Goal: Transaction & Acquisition: Purchase product/service

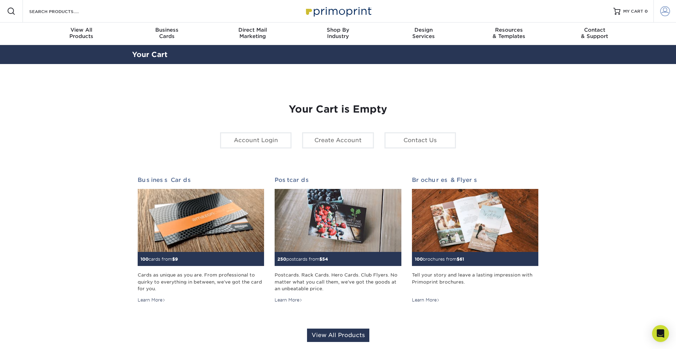
drag, startPoint x: 671, startPoint y: 12, endPoint x: 668, endPoint y: 15, distance: 3.7
click at [671, 12] on link "Account" at bounding box center [664, 11] width 23 height 23
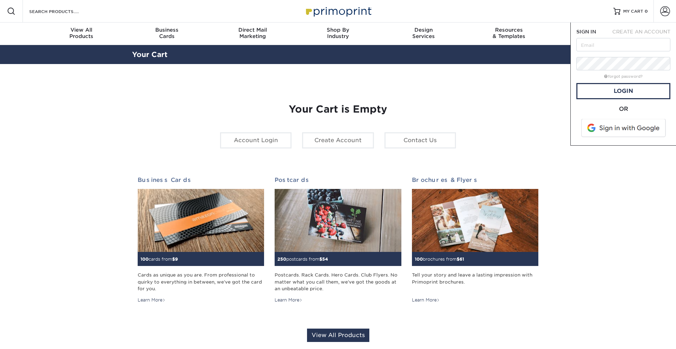
click at [625, 125] on span at bounding box center [624, 128] width 90 height 18
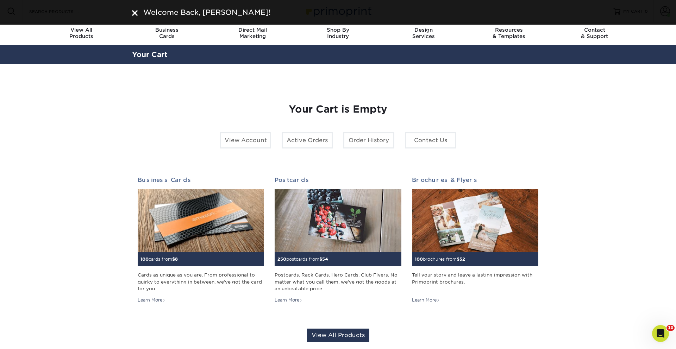
click at [133, 12] on img at bounding box center [135, 13] width 6 height 6
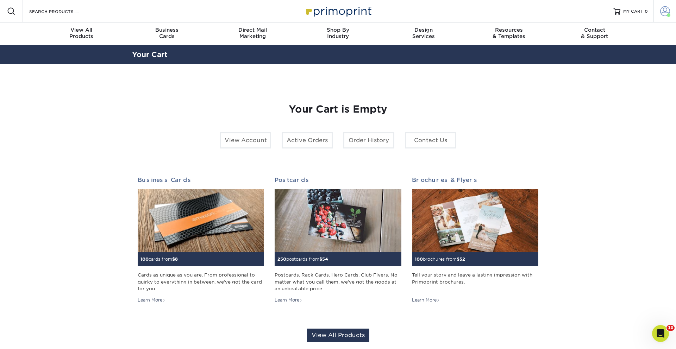
click at [669, 12] on span at bounding box center [665, 11] width 10 height 10
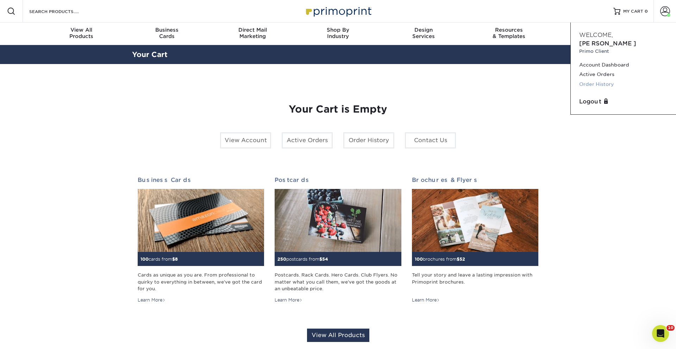
click at [602, 80] on link "Order History" at bounding box center [623, 85] width 88 height 10
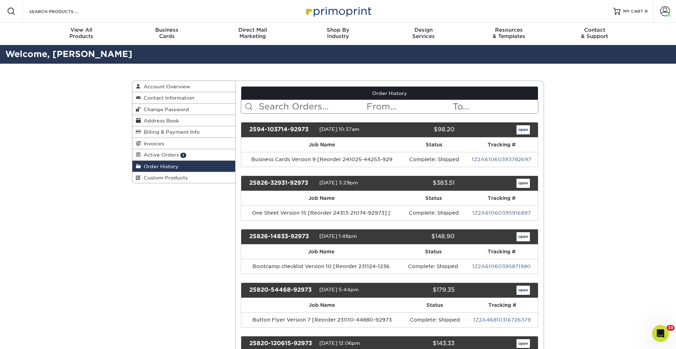
click at [281, 110] on input "text" at bounding box center [312, 106] width 108 height 13
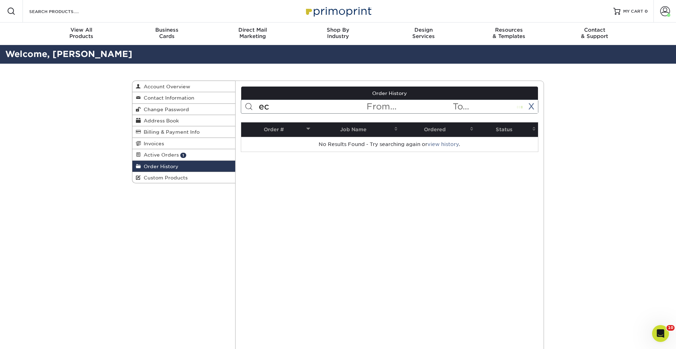
type input "e"
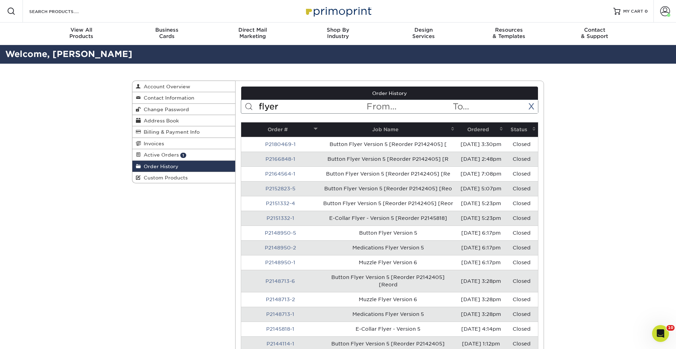
type input "flyer"
click at [478, 129] on th "Ordered" at bounding box center [481, 129] width 49 height 14
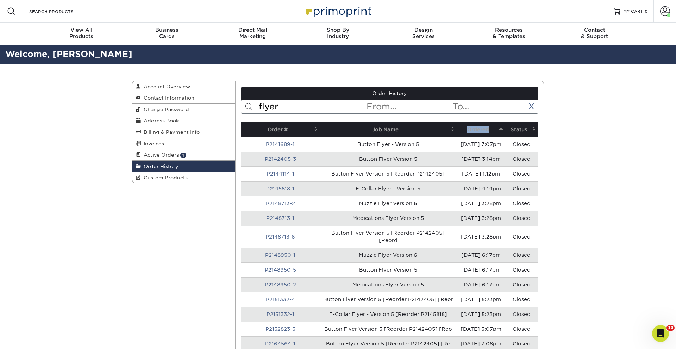
click at [477, 129] on th "Ordered" at bounding box center [481, 129] width 49 height 14
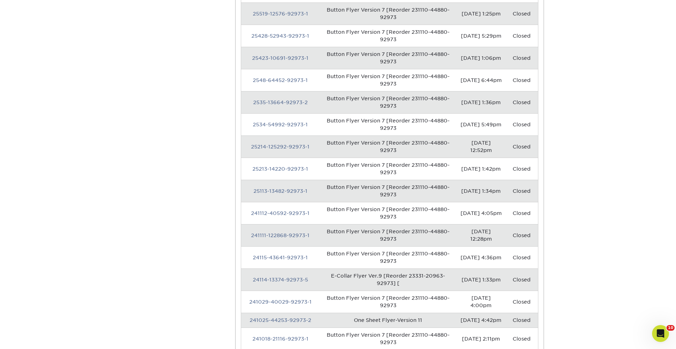
scroll to position [364, 0]
click at [282, 276] on link "24114-13374-92973-5" at bounding box center [280, 279] width 55 height 6
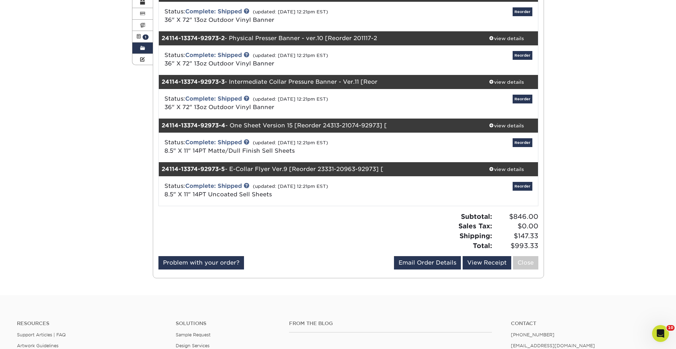
scroll to position [119, 0]
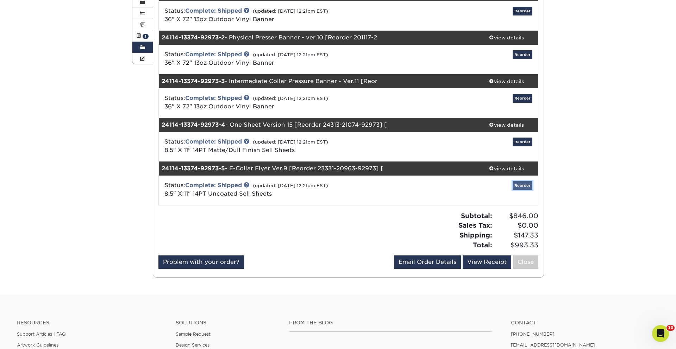
click at [523, 188] on link "Reorder" at bounding box center [522, 185] width 20 height 9
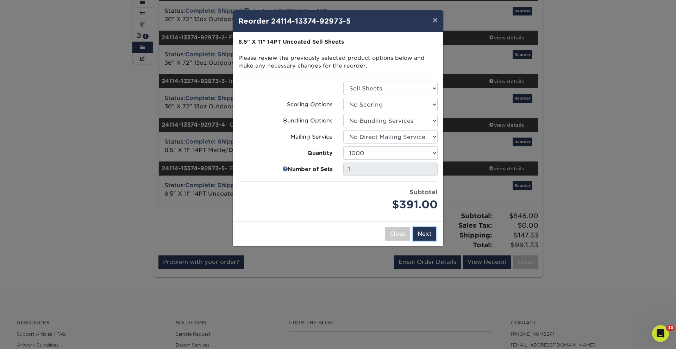
click at [430, 232] on button "Next" at bounding box center [424, 233] width 23 height 13
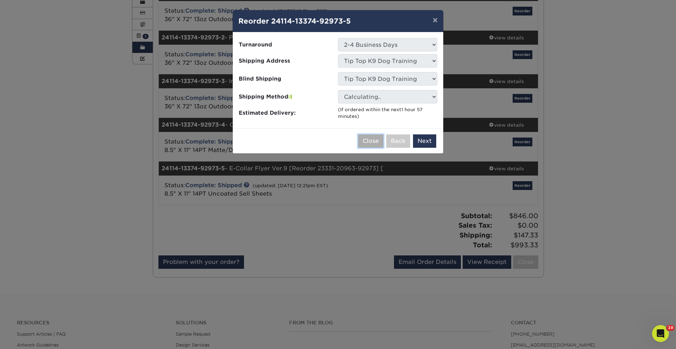
click at [374, 142] on button "Close" at bounding box center [370, 140] width 25 height 13
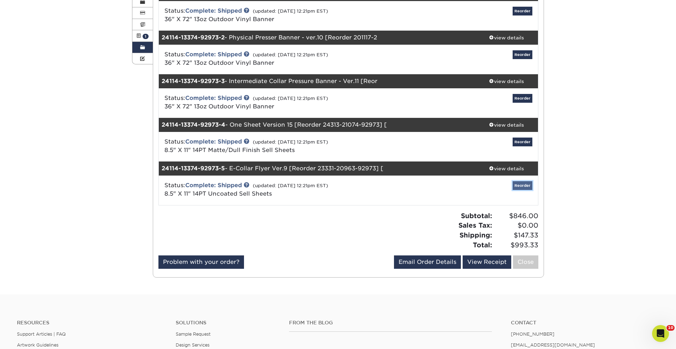
click at [515, 184] on link "Reorder" at bounding box center [522, 185] width 20 height 9
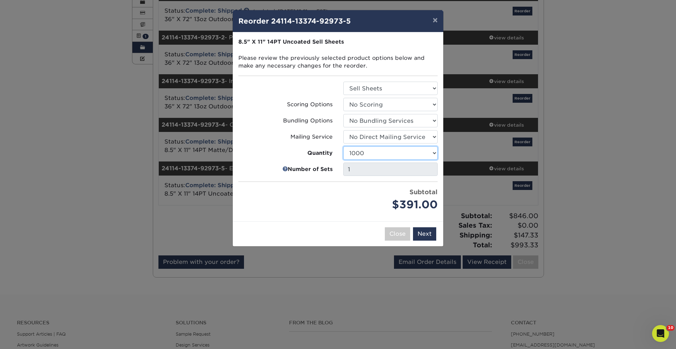
click at [391, 152] on select "100 250 500 750 1000 1500 2000 2500 3000 4000 5000 10000 15000 20000 25000" at bounding box center [390, 152] width 94 height 13
select select "6237a36b-b046-4ef6-8fed-6cb9c22a5ece"
click at [343, 146] on select "100 250 500 750 1000 1500 2000 2500 3000 4000 5000 10000 15000 20000 25000" at bounding box center [390, 152] width 94 height 13
click at [423, 227] on div "Close Back Next Add to Cart" at bounding box center [338, 233] width 210 height 25
click at [428, 234] on button "Next" at bounding box center [424, 233] width 23 height 13
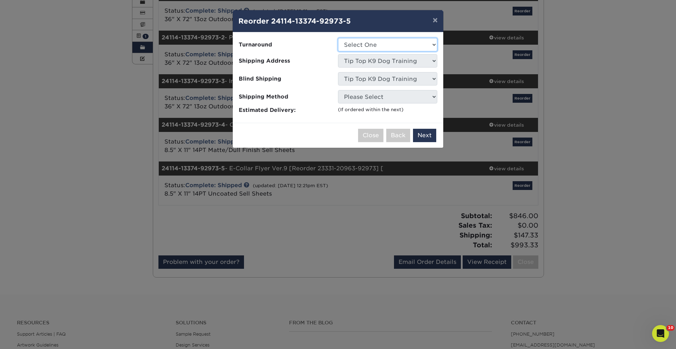
click at [384, 42] on select "Select One 2-4 Business Days 2 Day Next Business Day" at bounding box center [387, 44] width 99 height 13
select select "b2b4ae31-8f35-4f6a-9fba-d8aec132451d"
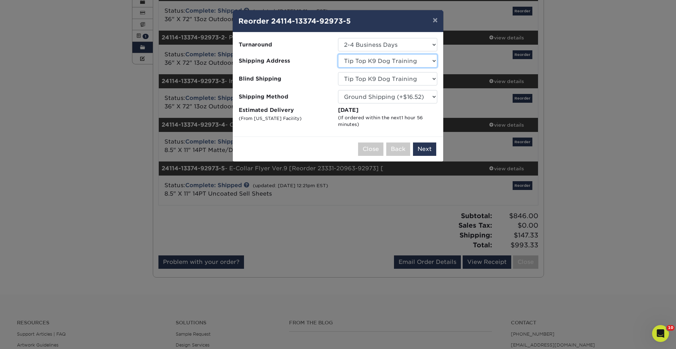
click at [392, 62] on select "Select One Adam Willbourn-Owasso Aj Idaho aprilmethven Ashleigh Hart - Orlando,…" at bounding box center [387, 60] width 99 height 13
select select "282081"
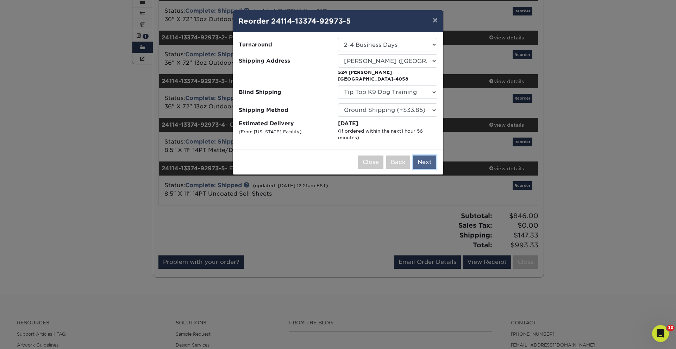
click at [426, 162] on button "Next" at bounding box center [424, 162] width 23 height 13
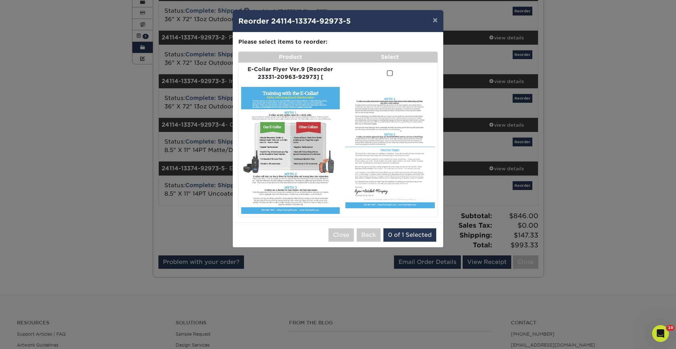
click at [387, 78] on td at bounding box center [389, 74] width 95 height 22
click at [391, 74] on span at bounding box center [390, 73] width 6 height 7
click at [0, 0] on input "checkbox" at bounding box center [0, 0] width 0 height 0
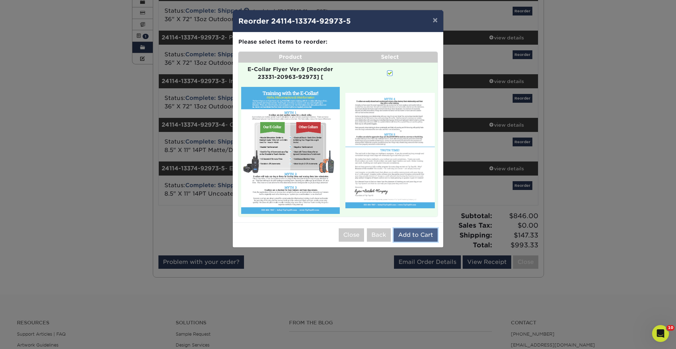
click at [436, 234] on button "Add to Cart" at bounding box center [416, 234] width 44 height 13
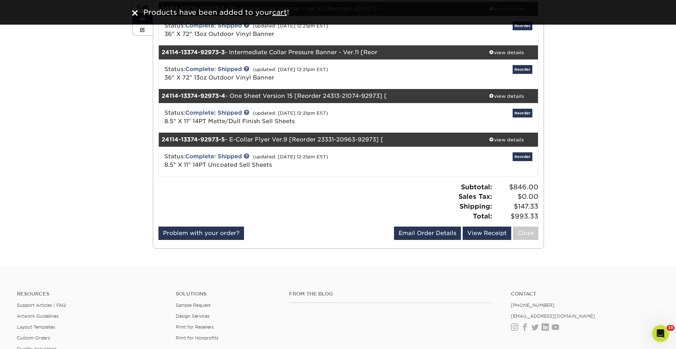
scroll to position [178, 0]
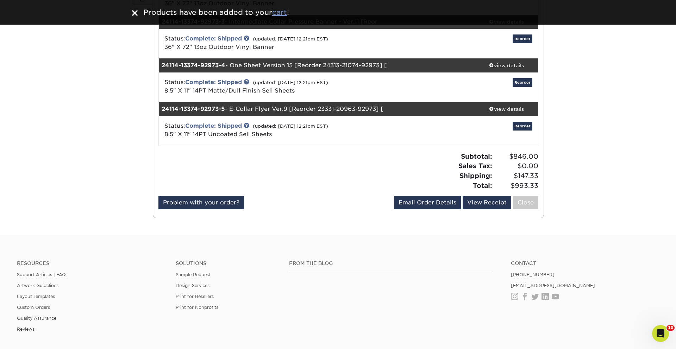
click at [282, 11] on u "cart" at bounding box center [279, 12] width 15 height 8
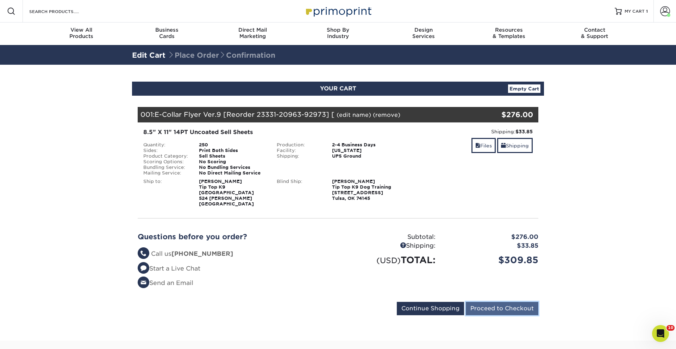
drag, startPoint x: 519, startPoint y: 305, endPoint x: 526, endPoint y: 300, distance: 8.0
click at [519, 305] on input "Proceed to Checkout" at bounding box center [502, 308] width 73 height 13
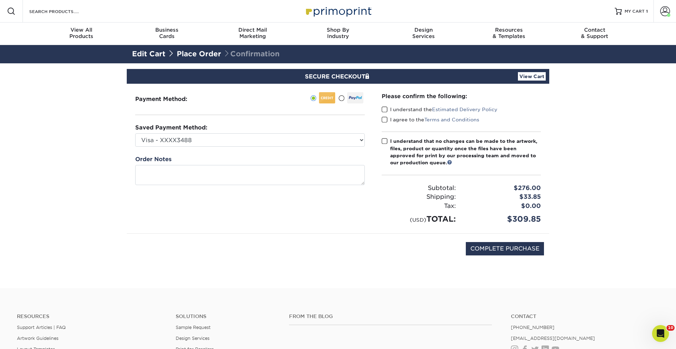
drag, startPoint x: 382, startPoint y: 109, endPoint x: 382, endPoint y: 117, distance: 8.1
click at [382, 109] on span at bounding box center [385, 109] width 6 height 7
click at [0, 0] on input "I understand the Estimated Delivery Policy" at bounding box center [0, 0] width 0 height 0
drag, startPoint x: 382, startPoint y: 119, endPoint x: 384, endPoint y: 124, distance: 5.7
click at [383, 120] on span at bounding box center [385, 120] width 6 height 7
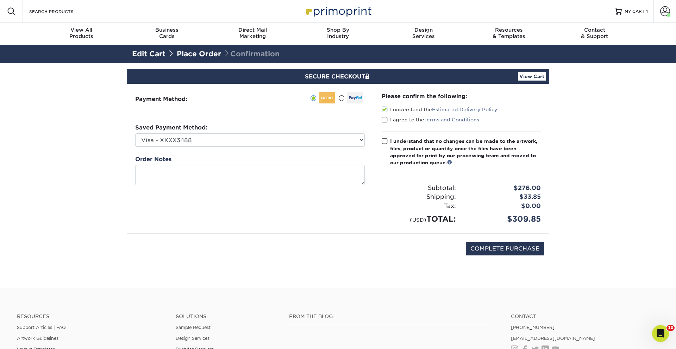
click at [0, 0] on input "I agree to the Terms and Conditions" at bounding box center [0, 0] width 0 height 0
click at [383, 142] on span at bounding box center [385, 141] width 6 height 7
click at [0, 0] on input "I understand that no changes can be made to the artwork, files, product or quan…" at bounding box center [0, 0] width 0 height 0
click at [491, 252] on input "COMPLETE PURCHASE" at bounding box center [505, 248] width 78 height 13
type input "PROCESSING, PLEASE WAIT..."
